Goal: Book appointment/travel/reservation

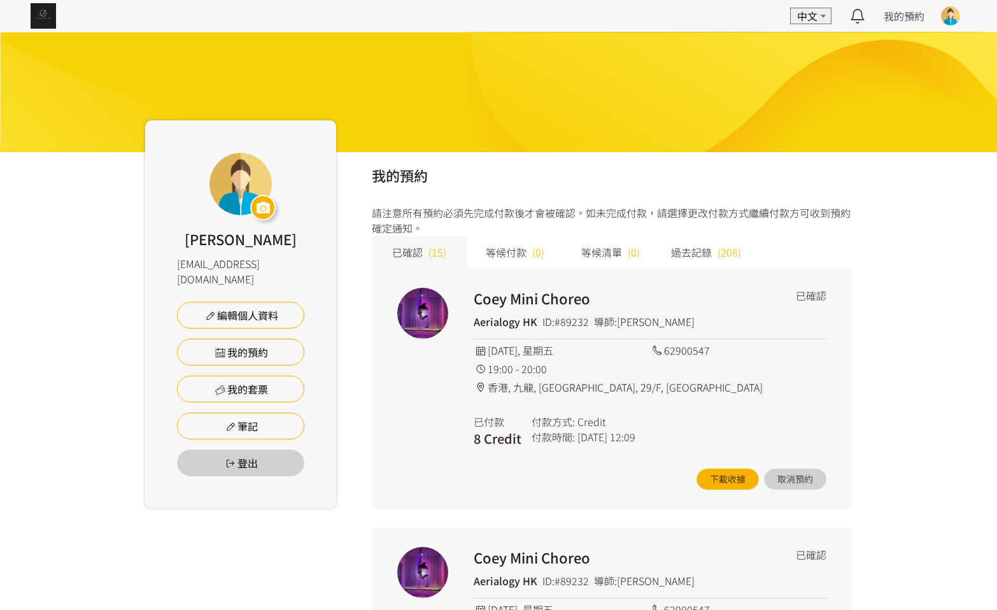
scroll to position [2005, 0]
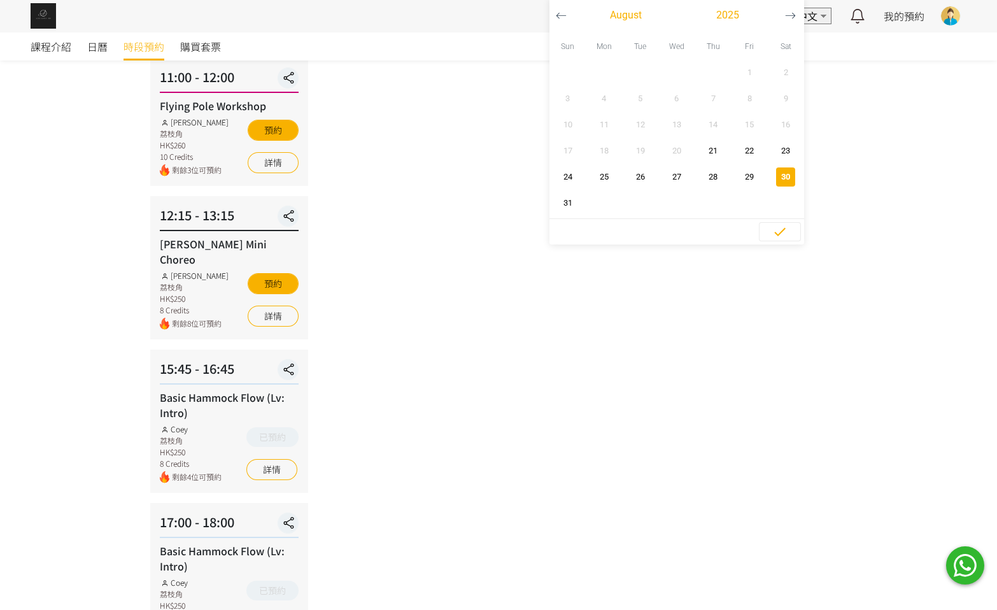
scroll to position [39, 0]
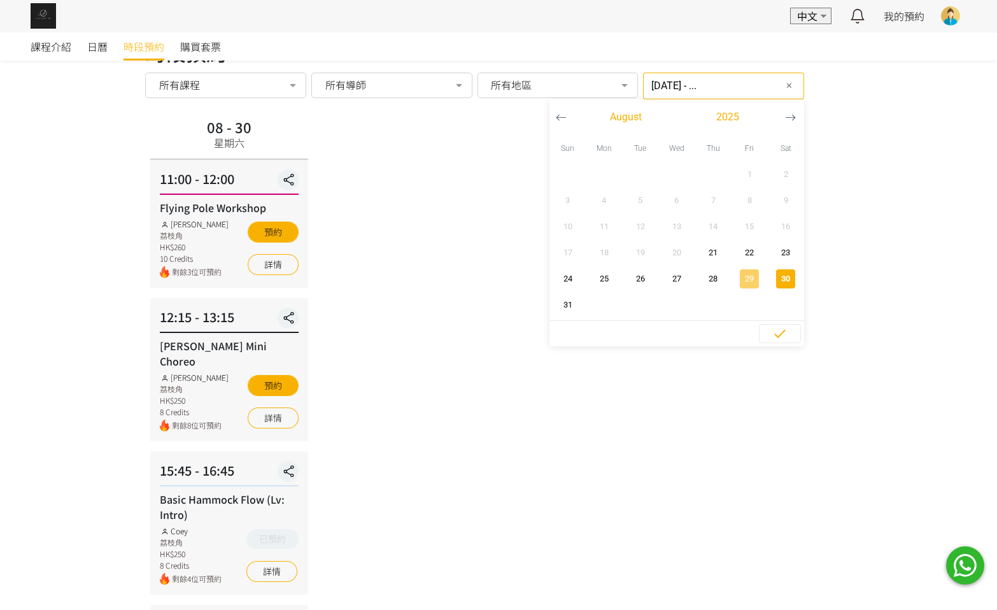
click at [736, 281] on span "29" at bounding box center [750, 279] width 29 height 13
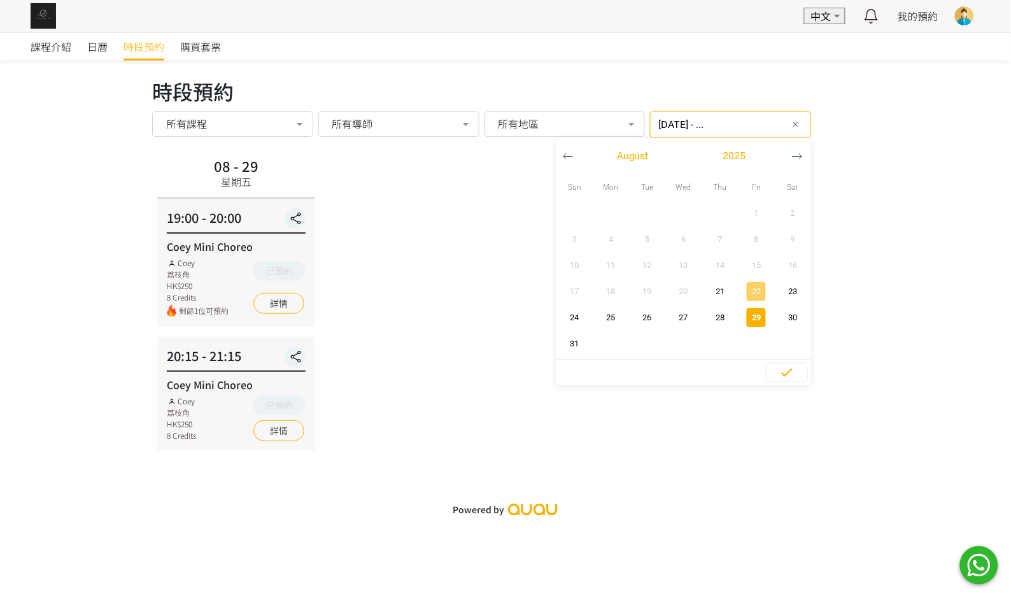
click at [750, 293] on span "22" at bounding box center [757, 291] width 29 height 13
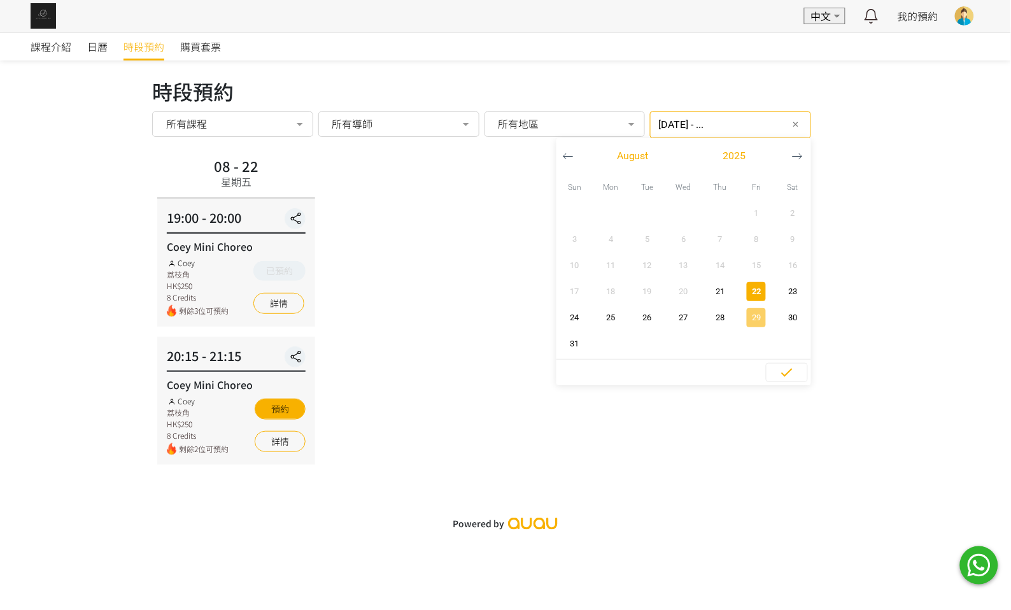
click at [743, 320] on span "29" at bounding box center [757, 317] width 29 height 13
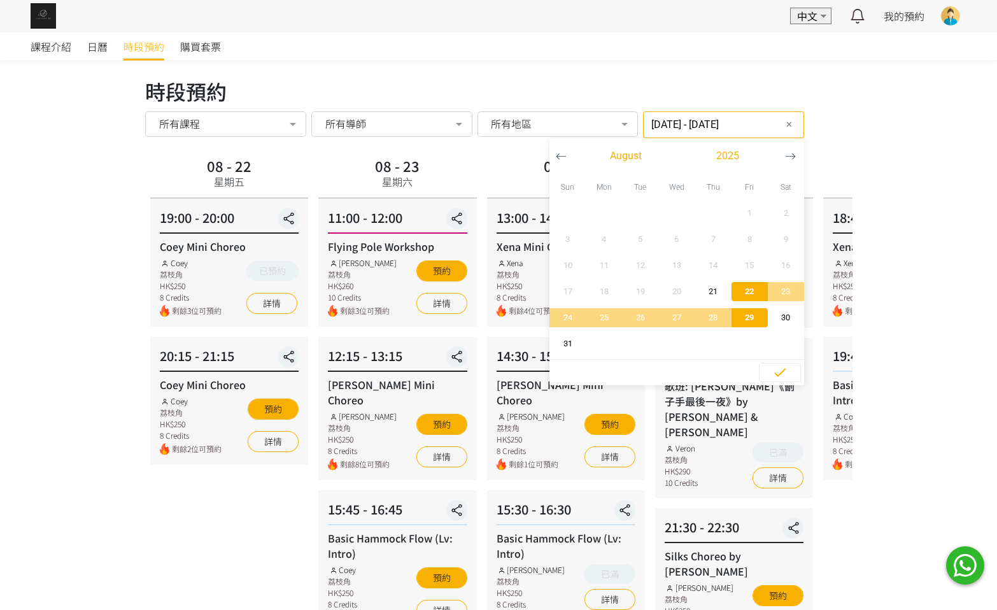
click at [743, 294] on span "22" at bounding box center [750, 291] width 29 height 13
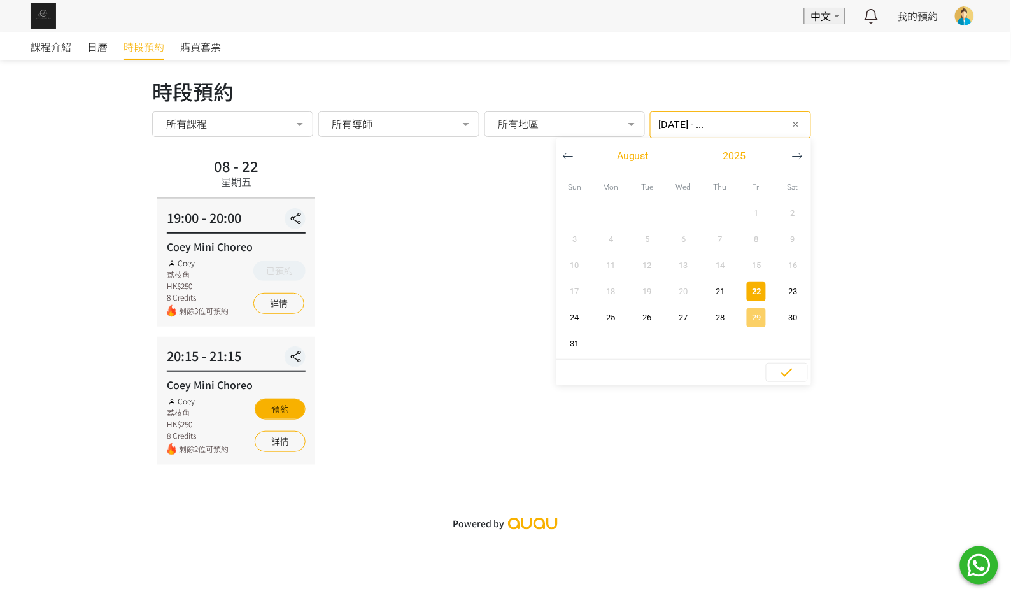
click at [746, 315] on span "29" at bounding box center [757, 317] width 29 height 13
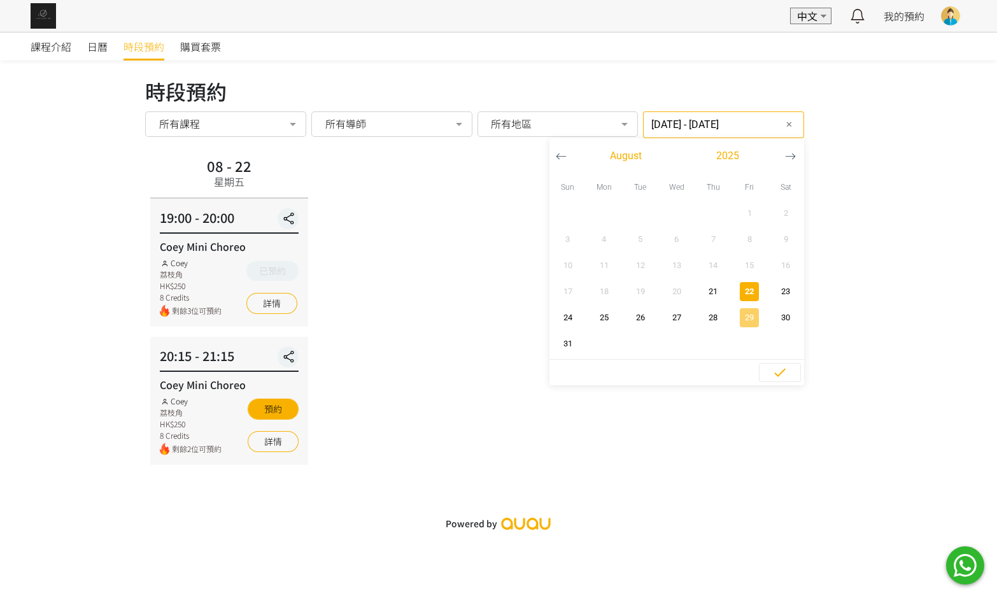
click at [746, 315] on span "29" at bounding box center [750, 317] width 29 height 13
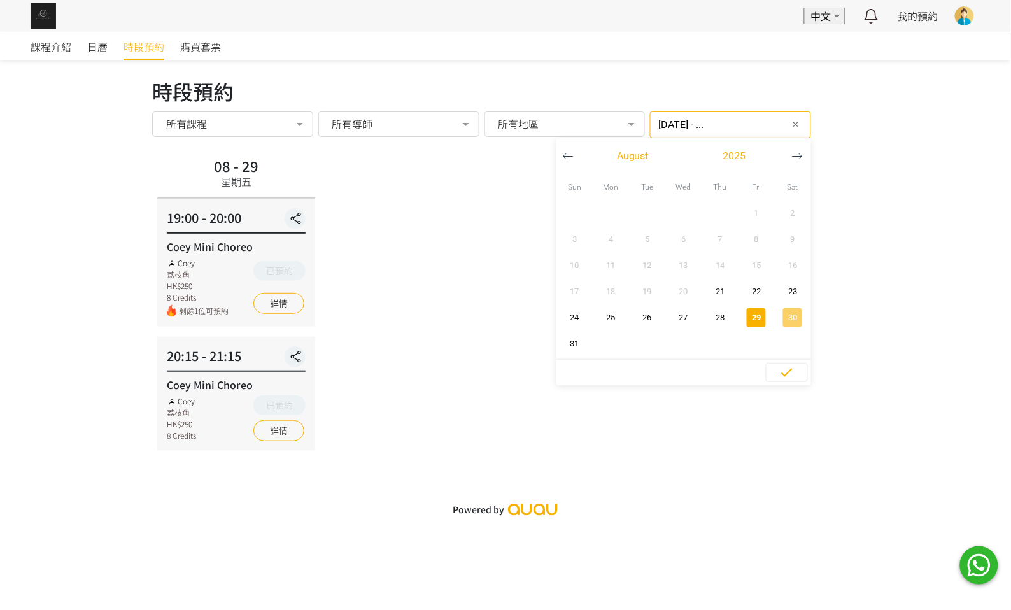
click at [779, 315] on span "30" at bounding box center [793, 317] width 29 height 13
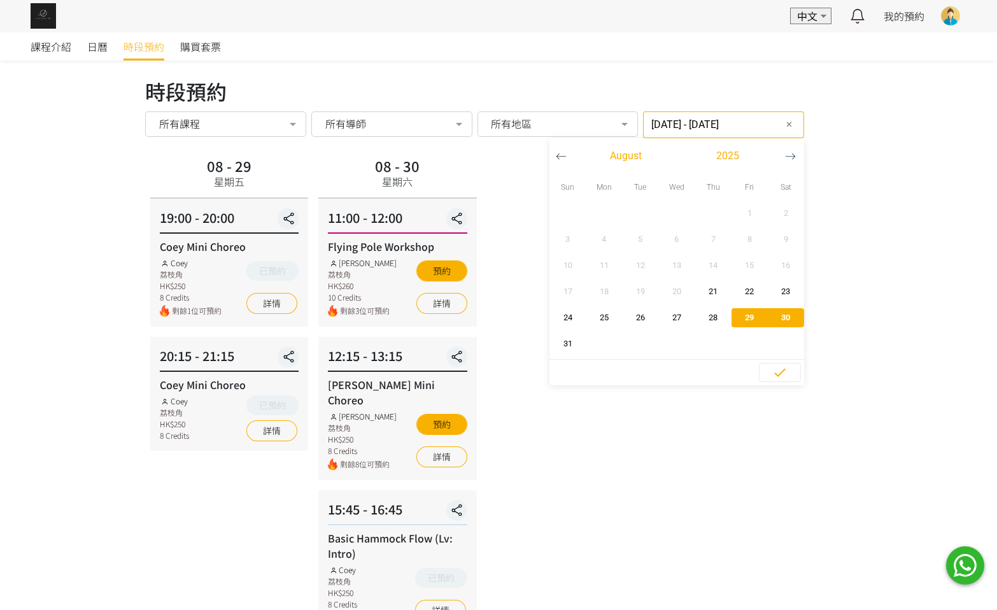
click at [772, 315] on span "30" at bounding box center [786, 317] width 29 height 13
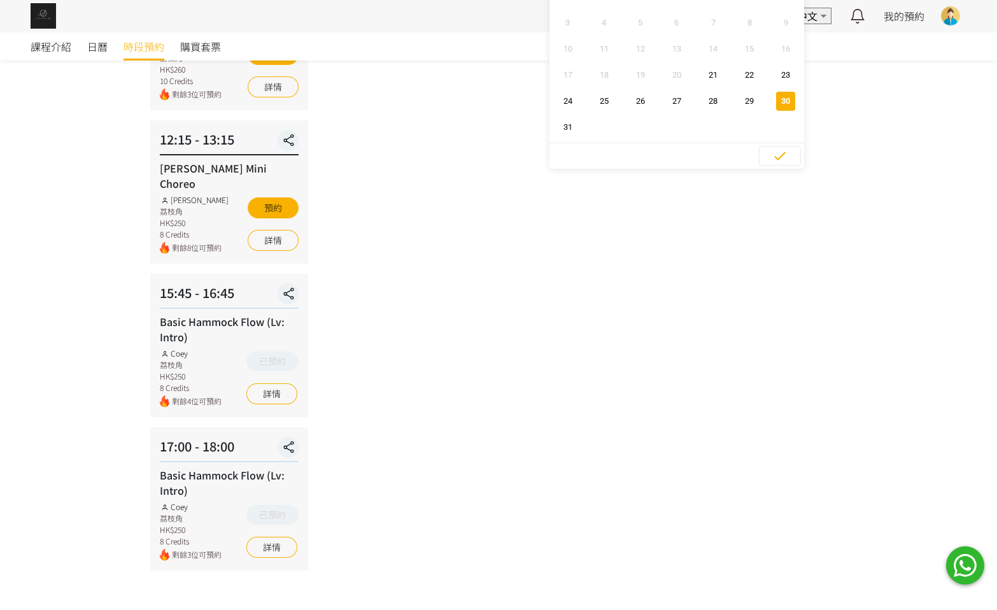
scroll to position [230, 0]
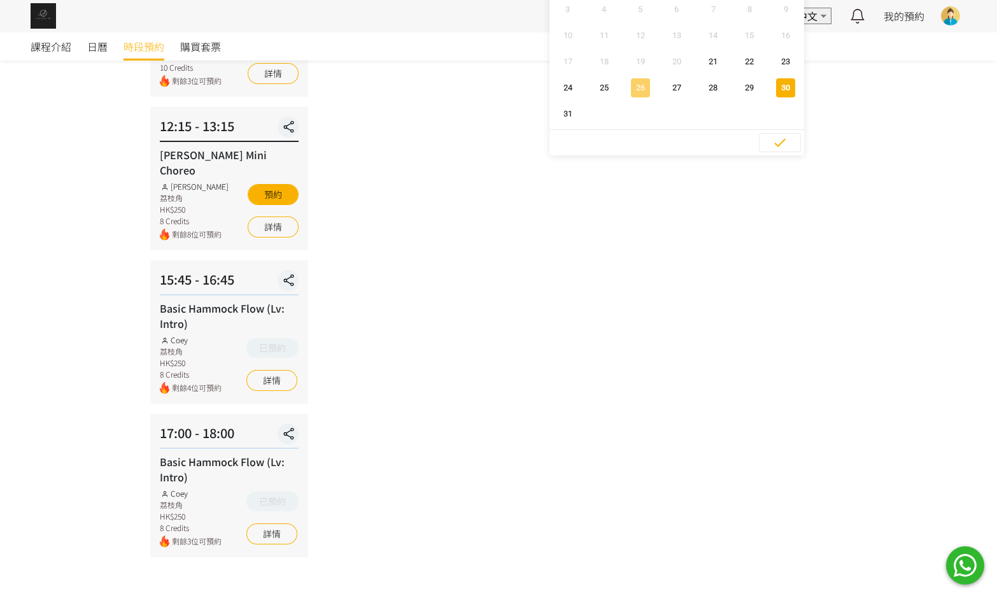
click at [634, 83] on span "26" at bounding box center [640, 88] width 29 height 13
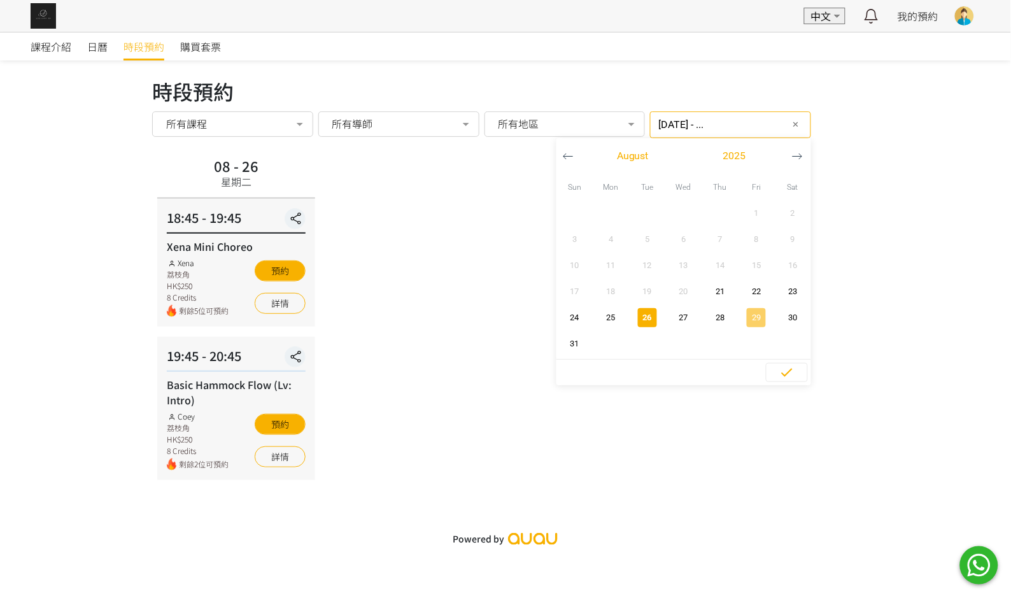
click at [747, 309] on span "button" at bounding box center [756, 317] width 19 height 19
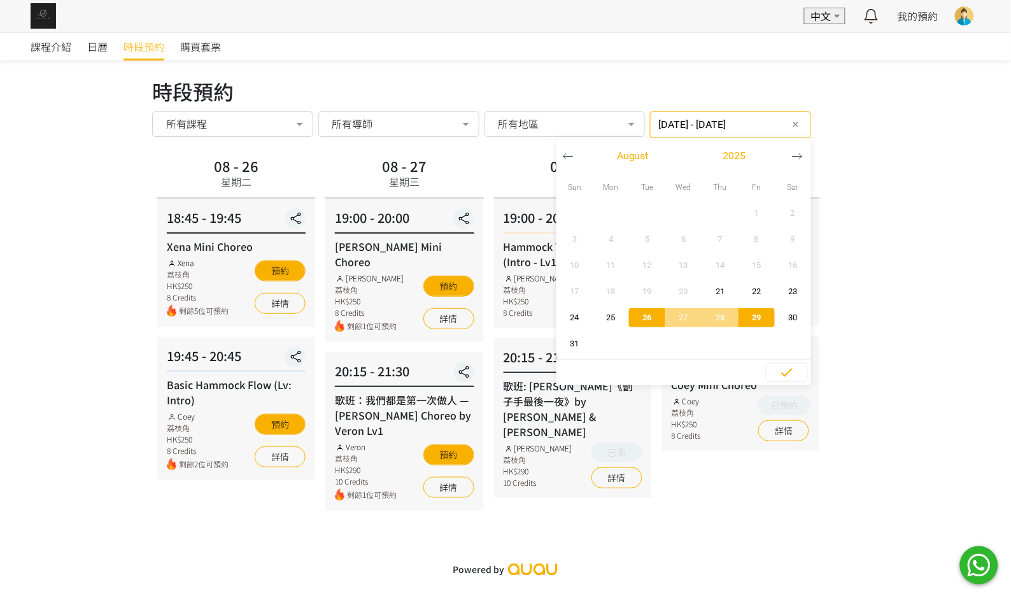
click at [741, 309] on span "button" at bounding box center [757, 317] width 36 height 19
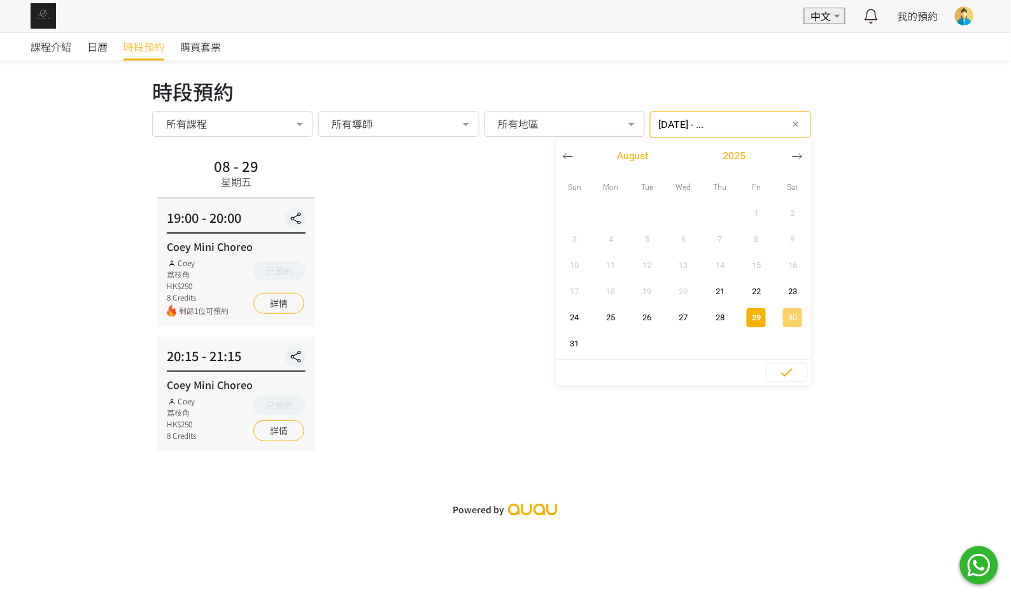
click at [783, 317] on span "30" at bounding box center [793, 317] width 29 height 13
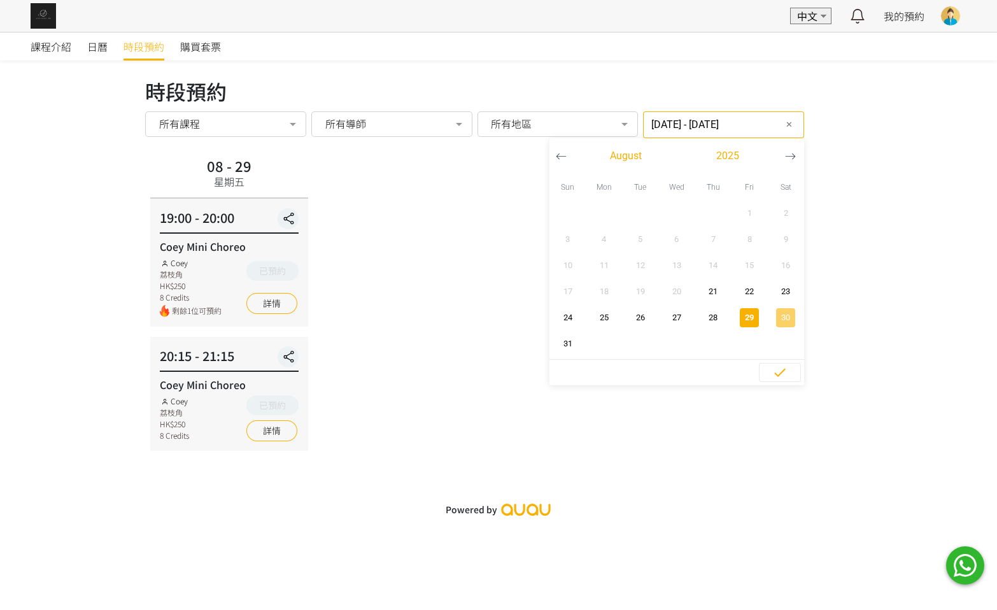
click at [783, 317] on span "30" at bounding box center [786, 317] width 29 height 13
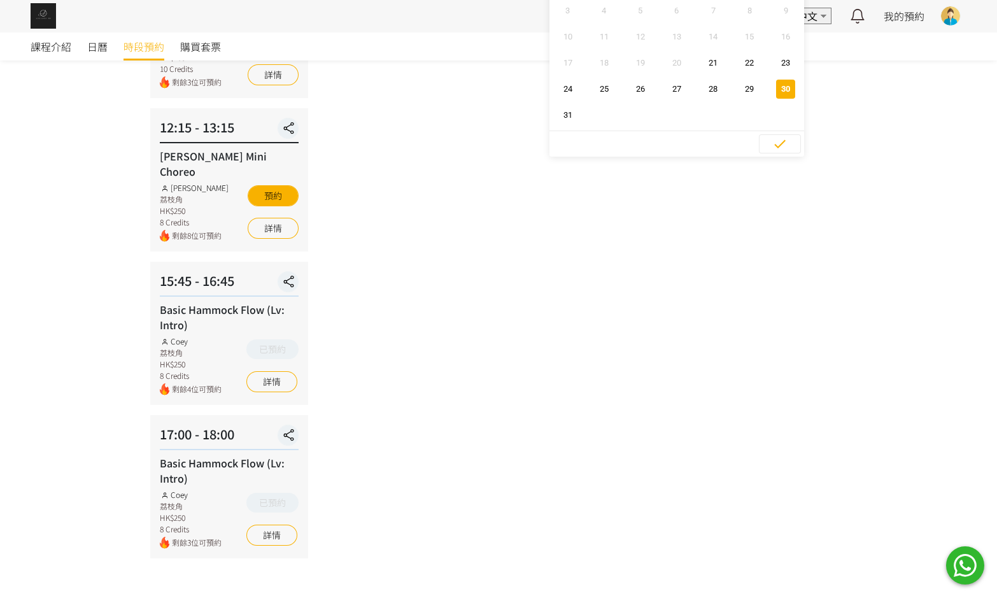
scroll to position [230, 0]
click at [772, 64] on span "23" at bounding box center [786, 61] width 29 height 13
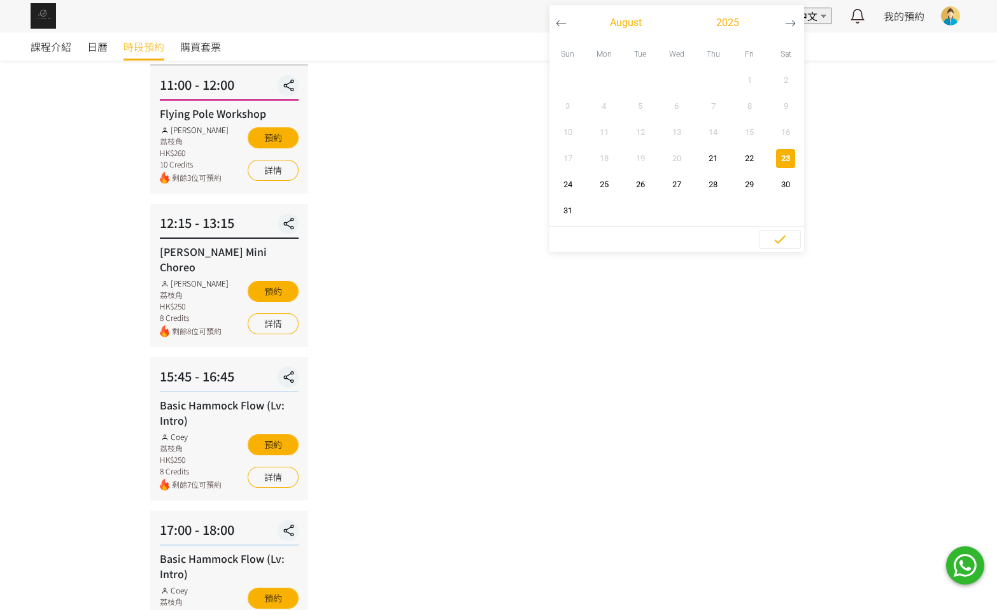
scroll to position [97, 0]
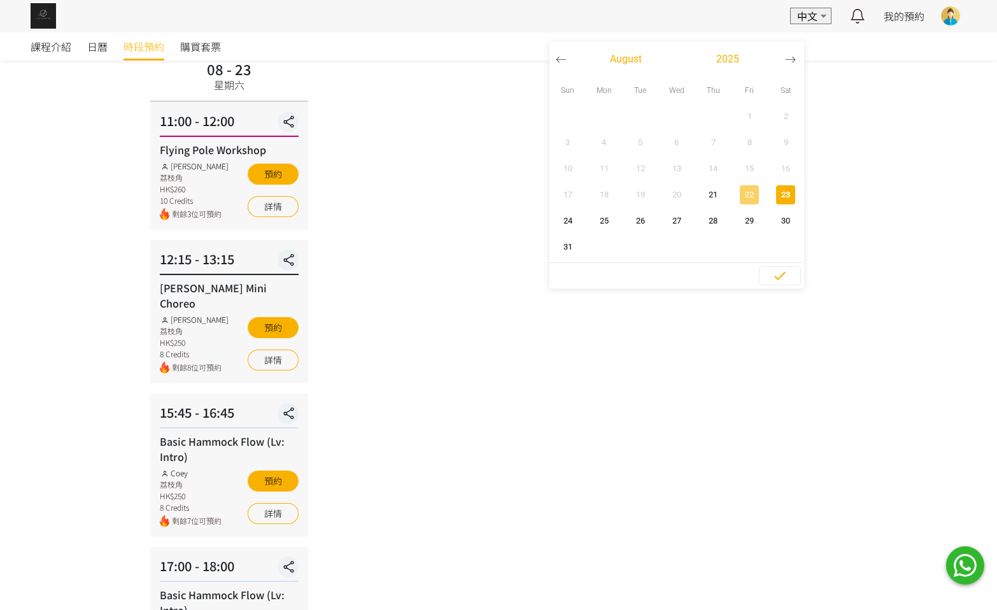
click at [732, 205] on button "22" at bounding box center [750, 194] width 36 height 26
type input "2025-08-22 - ..."
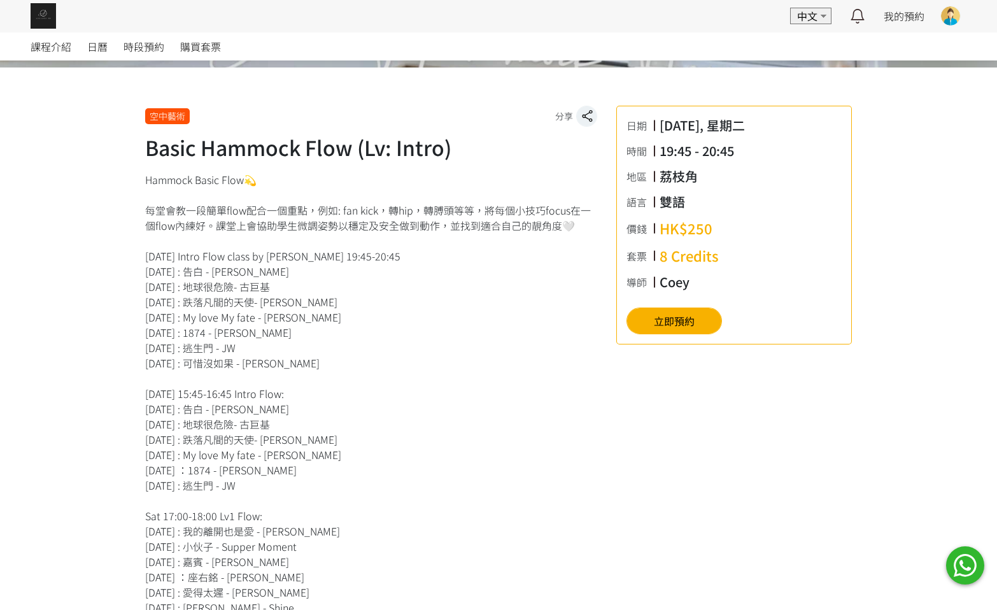
scroll to position [477, 0]
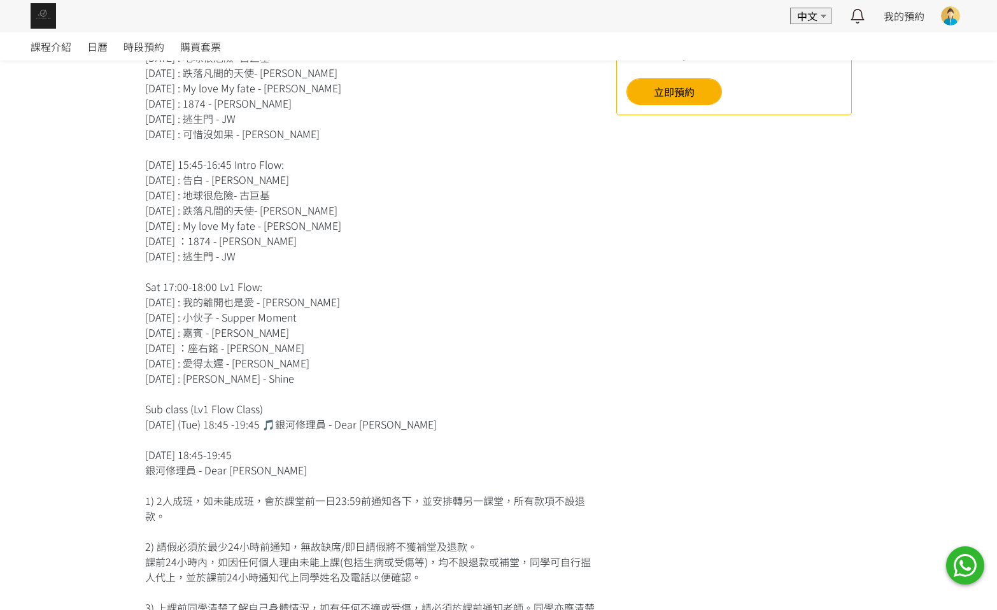
drag, startPoint x: 144, startPoint y: 191, endPoint x: 283, endPoint y: 197, distance: 139.6
click at [283, 197] on div "空中藝術 分享 Basic Hammock Flow (Lv: Intro) 日期 2025/08/26, 星期二 時間 19:45 - 20:45 地區 九…" at bounding box center [499, 473] width 726 height 1233
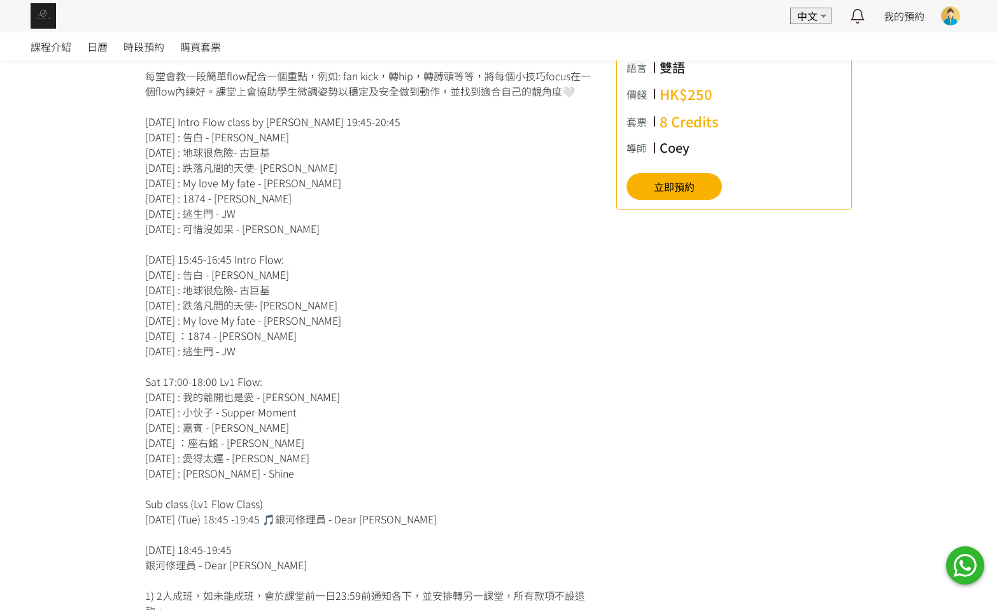
drag, startPoint x: 137, startPoint y: 148, endPoint x: 313, endPoint y: 152, distance: 175.8
click at [313, 152] on div "空中藝術 分享 Basic Hammock Flow (Lv: Intro) 日期 2025/08/26, 星期二 時間 19:45 - 20:45 地區 九…" at bounding box center [499, 568] width 726 height 1233
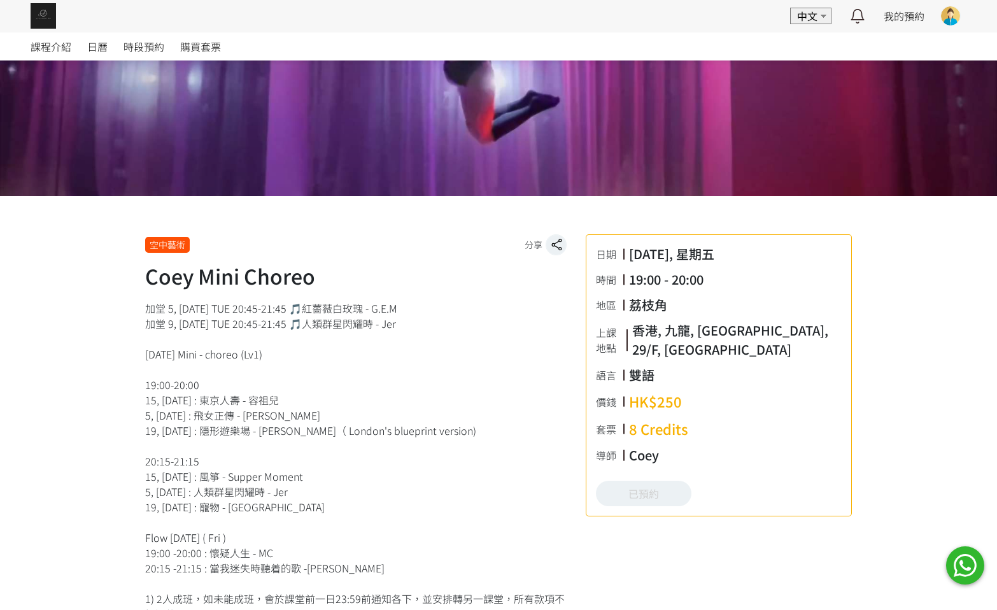
scroll to position [286, 0]
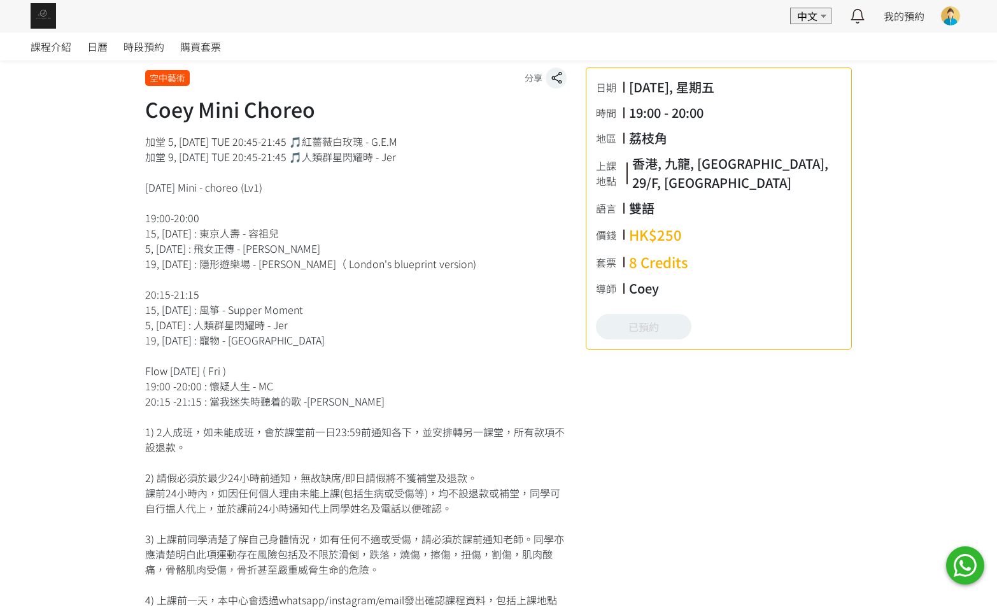
drag, startPoint x: 200, startPoint y: 231, endPoint x: 284, endPoint y: 231, distance: 84.1
click at [284, 231] on div "加堂 5, [DATE] TUE 20:45-21:45 🎵紅薔薇白玫瑰 - G.E.M 加堂 9, [DATE] TUE 20:45-21:45 🎵人類群星…" at bounding box center [356, 378] width 422 height 489
copy div "東京人壽 - 容祖兒"
click at [197, 334] on div "加堂 5, [DATE] TUE 20:45-21:45 🎵紅薔薇白玫瑰 - G.E.M 加堂 9, [DATE] TUE 20:45-21:45 🎵人類群星…" at bounding box center [356, 378] width 422 height 489
click at [203, 305] on div "加堂 5, [DATE] TUE 20:45-21:45 🎵紅薔薇白玫瑰 - G.E.M 加堂 9, [DATE] TUE 20:45-21:45 🎵人類群星…" at bounding box center [356, 378] width 422 height 489
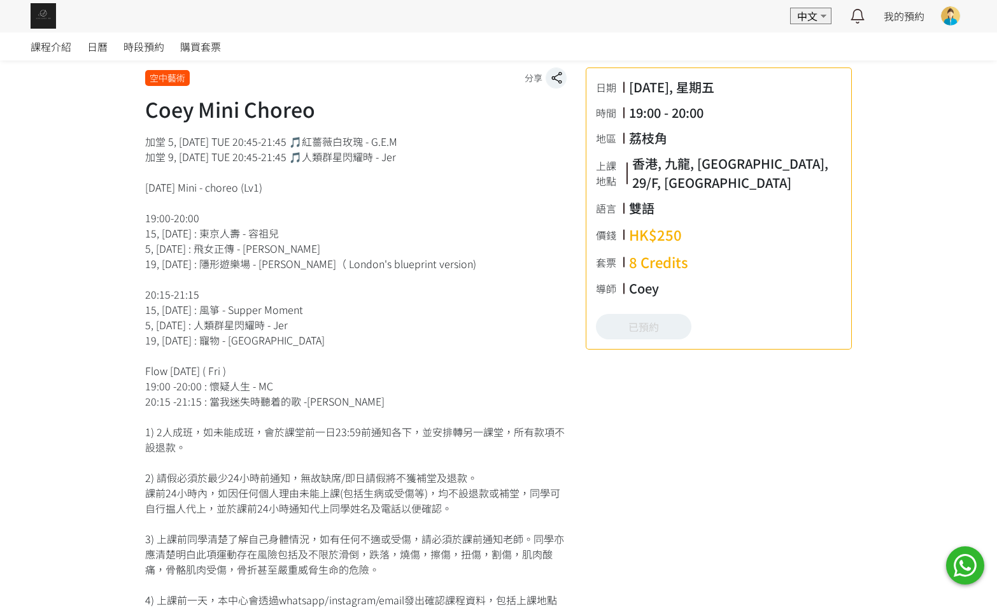
drag, startPoint x: 198, startPoint y: 307, endPoint x: 318, endPoint y: 309, distance: 119.8
click at [318, 309] on div "加堂 5, [DATE] TUE 20:45-21:45 🎵紅薔薇白玫瑰 - G.E.M 加堂 9, [DATE] TUE 20:45-21:45 🎵人類群星…" at bounding box center [356, 378] width 422 height 489
copy div "風箏 - Supper Moment"
click at [169, 327] on div "加堂 5, [DATE] TUE 20:45-21:45 🎵紅薔薇白玫瑰 - G.E.M 加堂 9, [DATE] TUE 20:45-21:45 🎵人類群星…" at bounding box center [356, 378] width 422 height 489
drag, startPoint x: 301, startPoint y: 137, endPoint x: 402, endPoint y: 138, distance: 101.3
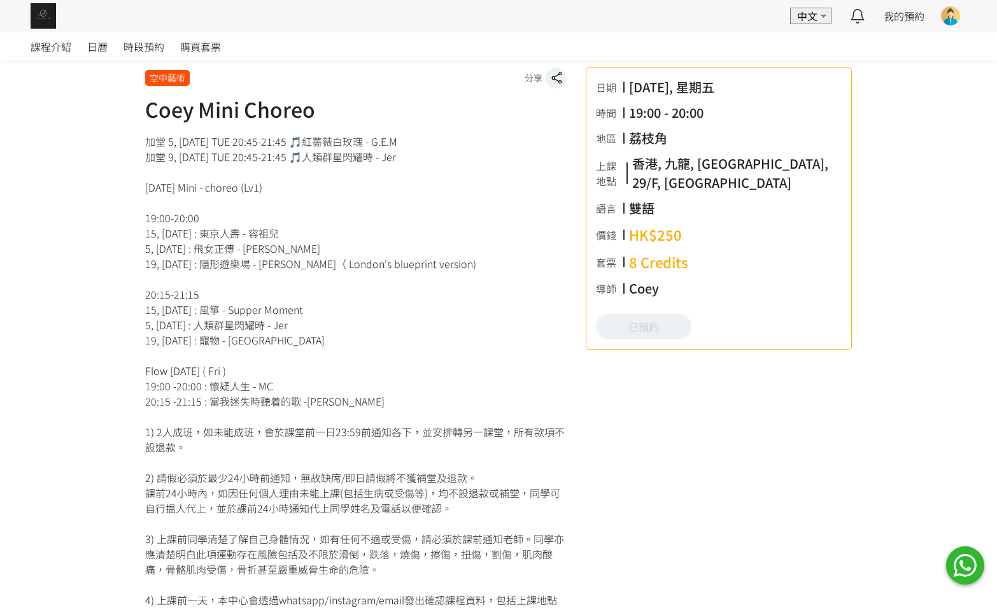
click at [402, 138] on div "加堂 5, [DATE] TUE 20:45-21:45 🎵紅薔薇白玫瑰 - G.E.M 加堂 9, [DATE] TUE 20:45-21:45 🎵人類群星…" at bounding box center [356, 378] width 422 height 489
copy div "薔薇白玫瑰 - G.E.M"
click at [569, 62] on div "空中藝術 分享 Coey Mini Choreo 日期 [DATE], 星期五 時間 19:00 - 20:00 地區 九龍 上課地點 [GEOGRAPHIC…" at bounding box center [498, 542] width 707 height 988
click at [320, 283] on div "加堂 5, [DATE] TUE 20:45-21:45 🎵紅薔薇白玫瑰 - G.E.M 加堂 9, [DATE] TUE 20:45-21:45 🎵人類群星…" at bounding box center [356, 378] width 422 height 489
click at [121, 277] on div "空中藝術 分享 Coey Mini Choreo 日期 [DATE], 星期五 時間 19:00 - 20:00 地區 九龍 上課地點 [GEOGRAPHIC…" at bounding box center [498, 532] width 997 height 1007
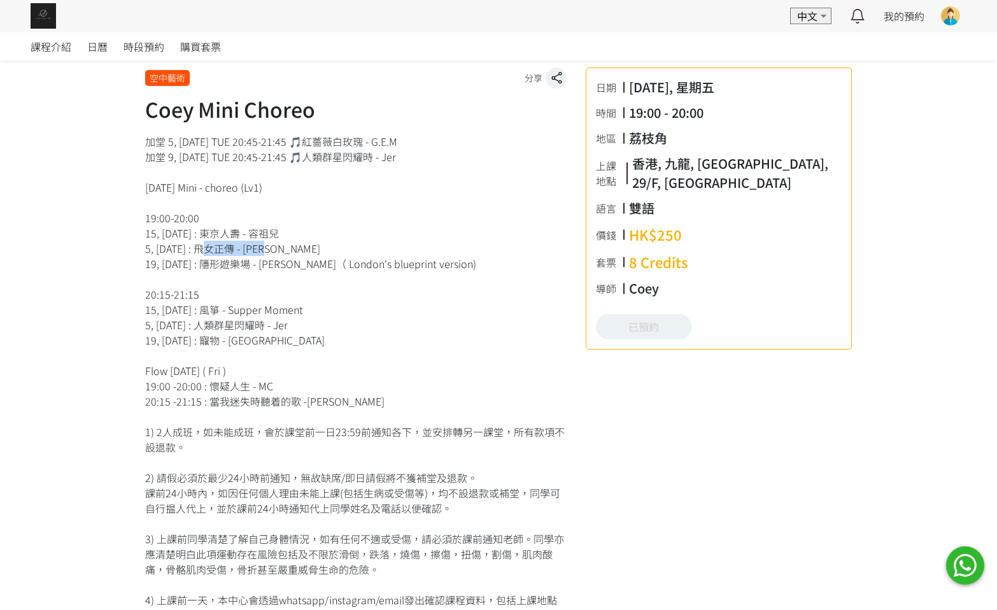
drag, startPoint x: 196, startPoint y: 250, endPoint x: 289, endPoint y: 255, distance: 93.8
click at [289, 255] on div "加堂 5, [DATE] TUE 20:45-21:45 🎵紅薔薇白玫瑰 - G.E.M 加堂 9, [DATE] TUE 20:45-21:45 🎵人類群星…" at bounding box center [356, 378] width 422 height 489
copy div "飛女正傳 - [PERSON_NAME]"
drag, startPoint x: 387, startPoint y: 274, endPoint x: 351, endPoint y: 273, distance: 35.7
click at [385, 274] on div "加堂 5, [DATE] TUE 20:45-21:45 🎵紅薔薇白玫瑰 - G.E.M 加堂 9, [DATE] TUE 20:45-21:45 🎵人類群星…" at bounding box center [356, 378] width 422 height 489
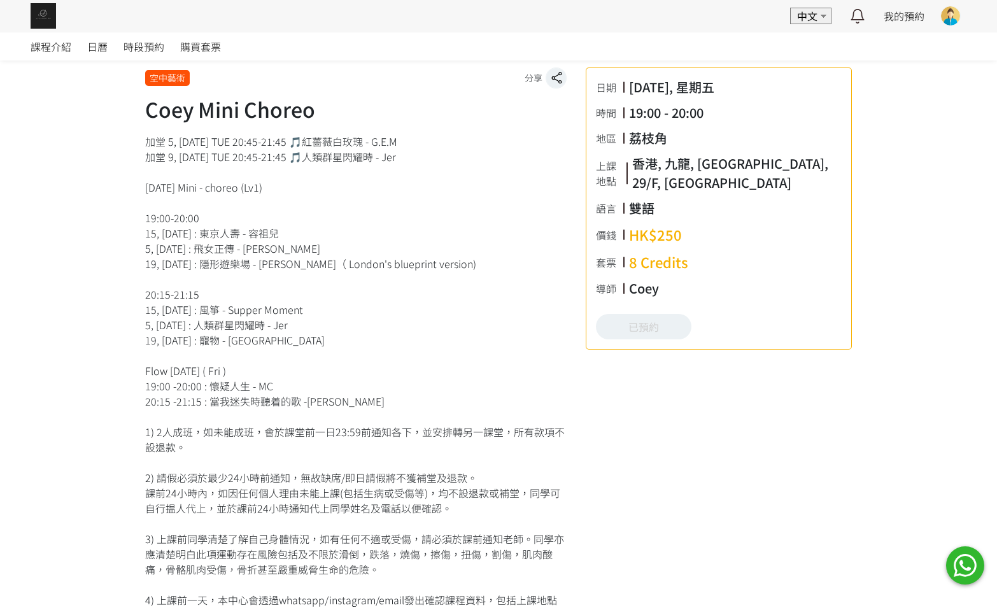
drag, startPoint x: 196, startPoint y: 324, endPoint x: 325, endPoint y: 326, distance: 129.3
click at [325, 326] on div "加堂 5, [DATE] TUE 20:45-21:45 🎵紅薔薇白玫瑰 - G.E.M 加堂 9, [DATE] TUE 20:45-21:45 🎵人類群星…" at bounding box center [356, 378] width 422 height 489
copy div "人類群星閃耀時 - Jer"
drag, startPoint x: 200, startPoint y: 341, endPoint x: 246, endPoint y: 339, distance: 46.5
click at [246, 339] on div "加堂 5, [DATE] TUE 20:45-21:45 🎵紅薔薇白玫瑰 - G.E.M 加堂 9, [DATE] TUE 20:45-21:45 🎵人類群星…" at bounding box center [356, 378] width 422 height 489
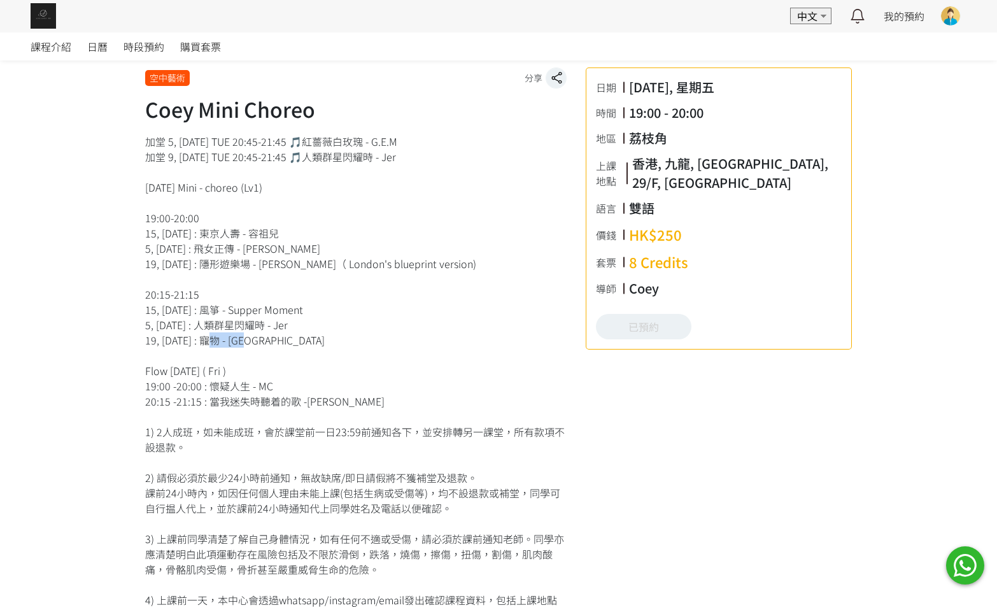
copy div "寵物 - [PERSON_NAME]"
click at [224, 172] on div "加堂 5, [DATE] TUE 20:45-21:45 🎵紅薔薇白玫瑰 - G.E.M 加堂 9, [DATE] TUE 20:45-21:45 🎵人類群星…" at bounding box center [356, 378] width 422 height 489
drag, startPoint x: 203, startPoint y: 265, endPoint x: 475, endPoint y: 265, distance: 271.9
click at [475, 265] on div "加堂 5, [DATE] TUE 20:45-21:45 🎵紅薔薇白玫瑰 - G.E.M 加堂 9, [DATE] TUE 20:45-21:45 🎵人類群星…" at bounding box center [356, 378] width 422 height 489
copy div "隱形遊樂場 - [PERSON_NAME]（ London's blueprint version)"
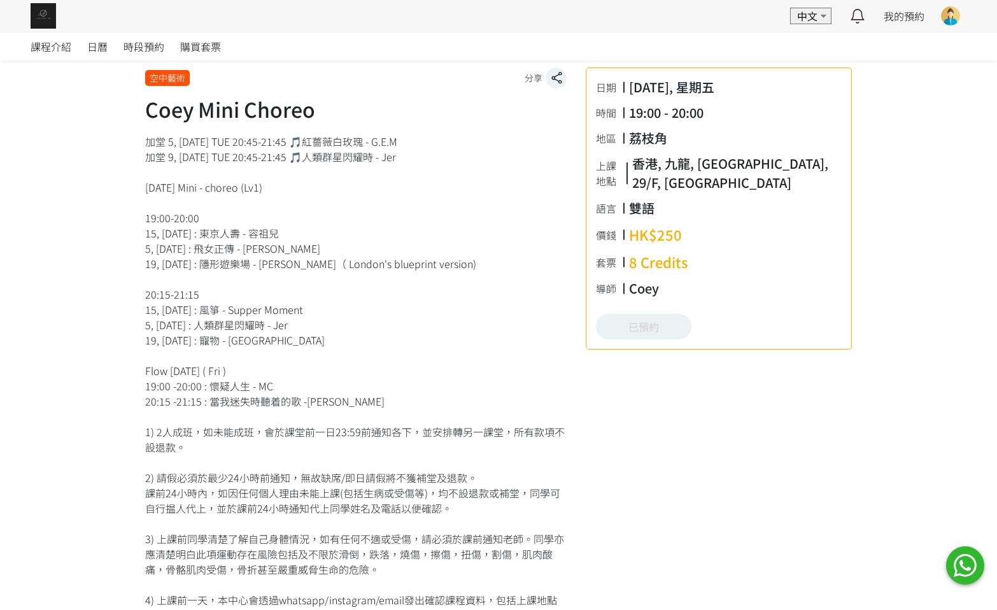
click at [262, 217] on div "加堂 5, [DATE] TUE 20:45-21:45 🎵紅薔薇白玫瑰 - G.E.M 加堂 9, [DATE] TUE 20:45-21:45 🎵人類群星…" at bounding box center [356, 378] width 422 height 489
drag, startPoint x: 300, startPoint y: 139, endPoint x: 415, endPoint y: 137, distance: 115.3
click at [415, 137] on div "加堂 5, [DATE] TUE 20:45-21:45 🎵紅薔薇白玫瑰 - G.E.M 加堂 9, [DATE] TUE 20:45-21:45 🎵人類群星…" at bounding box center [356, 378] width 422 height 489
copy div "薔薇白玫瑰 - G.E.M"
click at [468, 247] on div "加堂 5, [DATE] TUE 20:45-21:45 🎵紅薔薇白玫瑰 - G.E.M 加堂 9, [DATE] TUE 20:45-21:45 🎵人類群星…" at bounding box center [356, 378] width 422 height 489
